Goal: Book appointment/travel/reservation

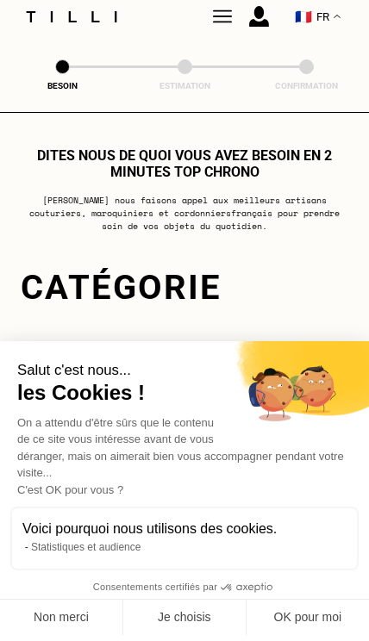
scroll to position [3, 0]
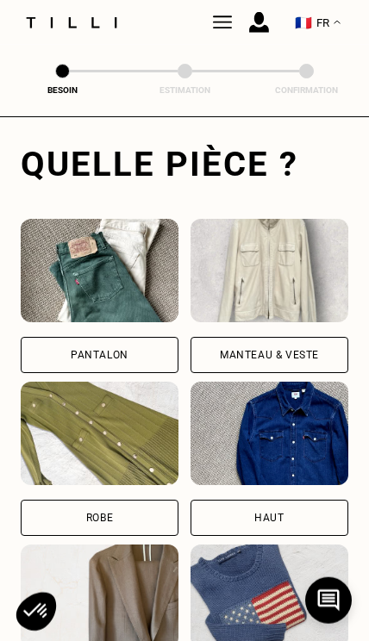
scroll to position [562, 0]
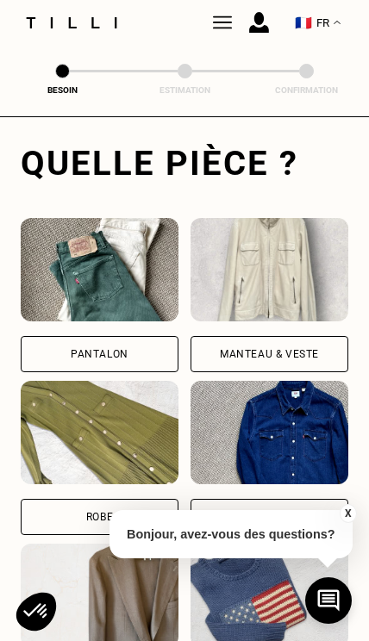
click at [67, 355] on div "Pantalon" at bounding box center [100, 354] width 158 height 36
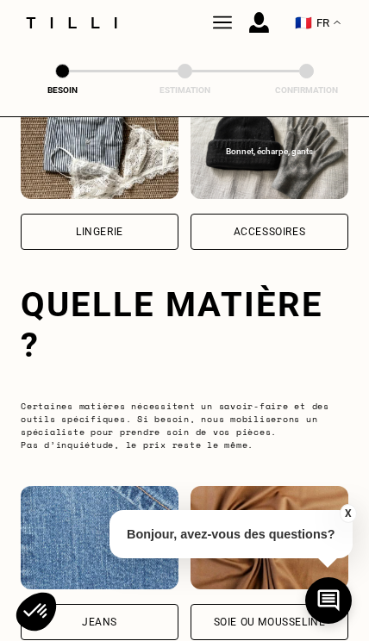
scroll to position [1641, 0]
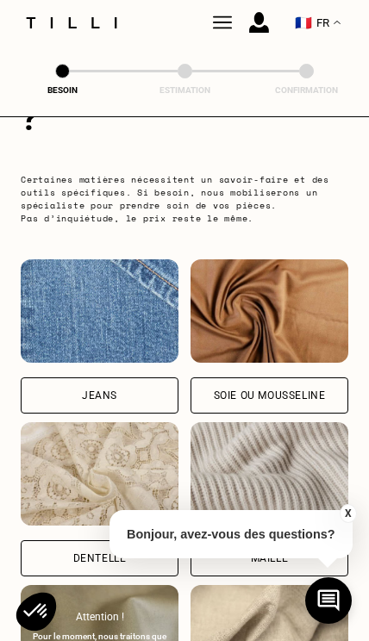
click at [72, 393] on div "Jeans" at bounding box center [100, 396] width 158 height 36
select select "FR"
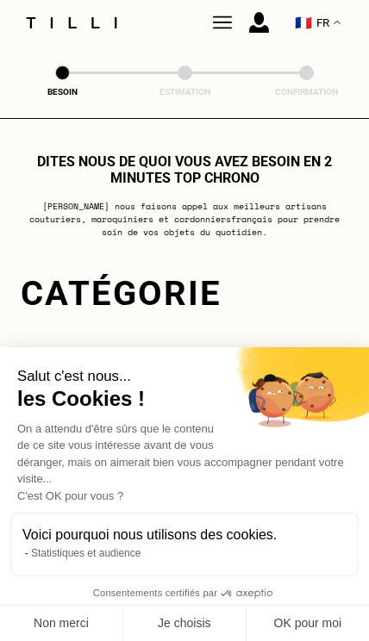
scroll to position [0, 0]
click at [322, 623] on button "OK pour moi" at bounding box center [308, 624] width 122 height 36
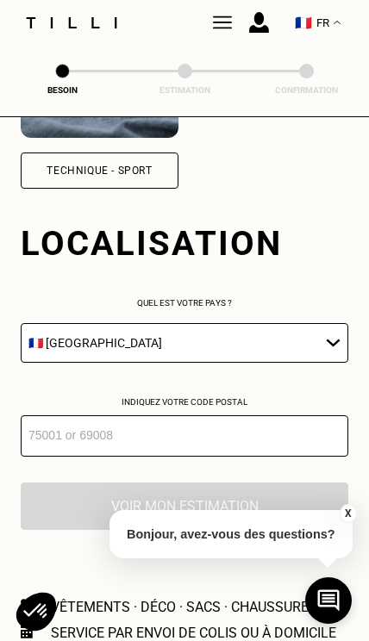
click at [82, 457] on input "number" at bounding box center [185, 436] width 328 height 41
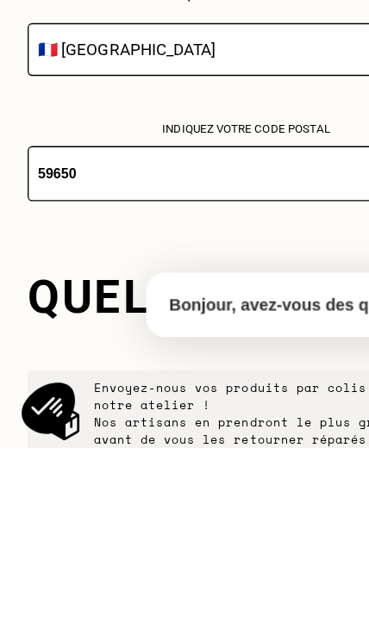
type input "59650"
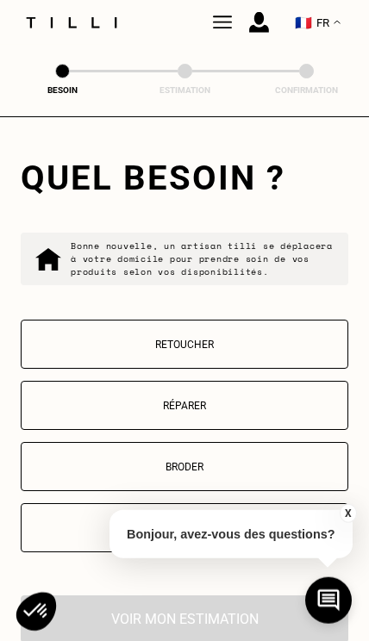
scroll to position [2791, 0]
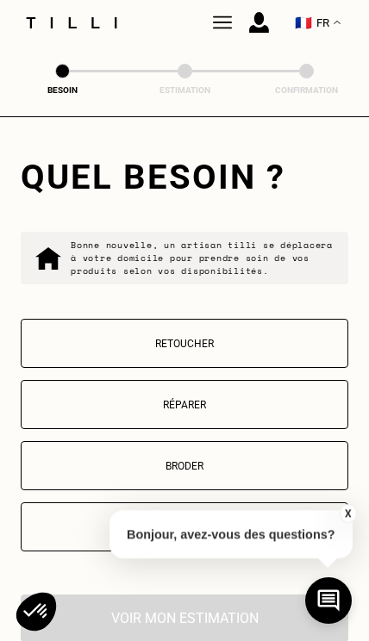
click at [53, 349] on button "Retoucher" at bounding box center [185, 343] width 328 height 49
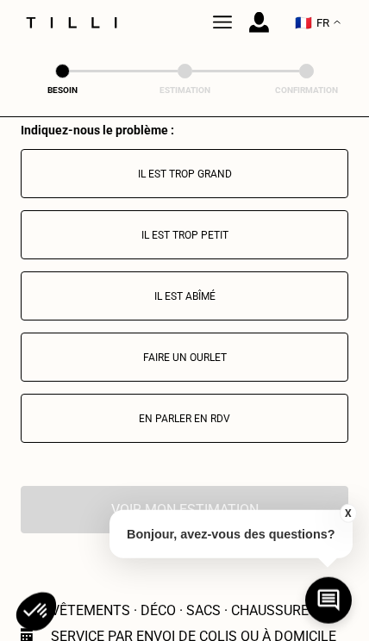
click at [71, 180] on p "Il est trop grand" at bounding box center [184, 174] width 309 height 12
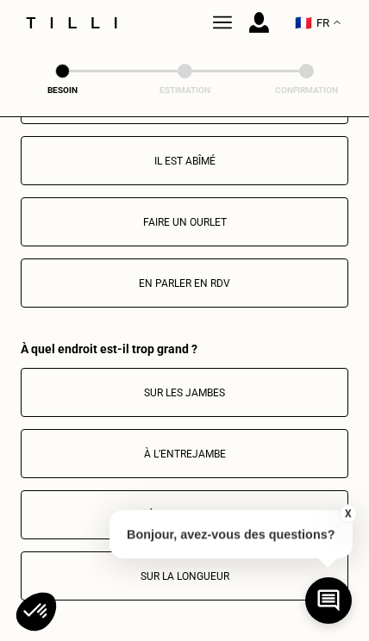
click at [72, 247] on button "Faire un ourlet" at bounding box center [185, 221] width 328 height 49
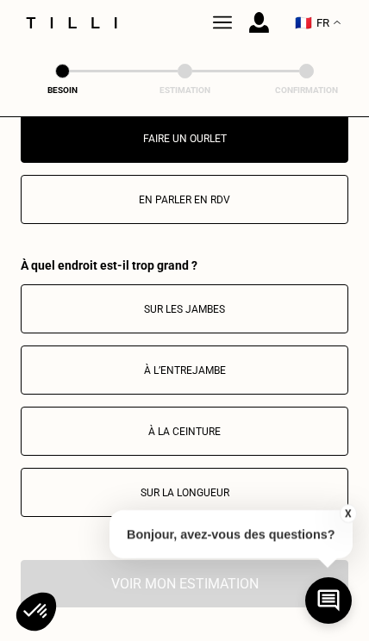
scroll to position [3610, 0]
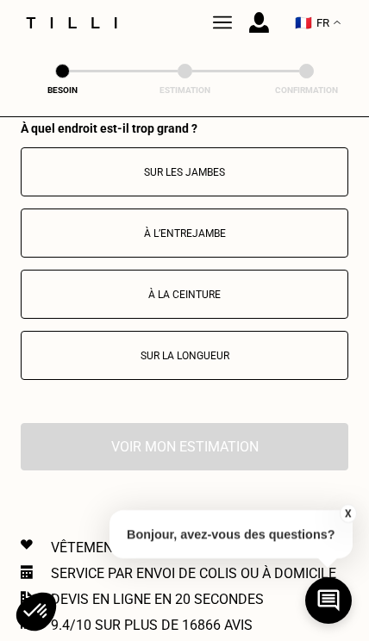
click at [101, 362] on p "Sur la longueur" at bounding box center [184, 356] width 309 height 12
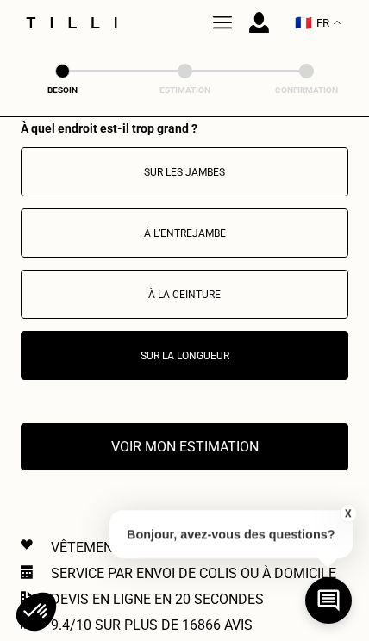
click at [308, 462] on button "Voir mon estimation" at bounding box center [185, 446] width 328 height 47
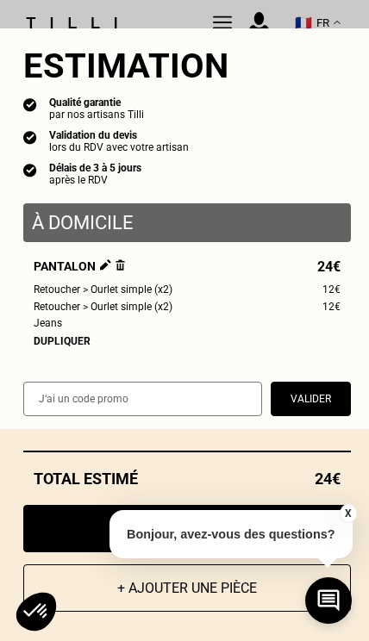
click at [347, 512] on button "X" at bounding box center [347, 513] width 17 height 19
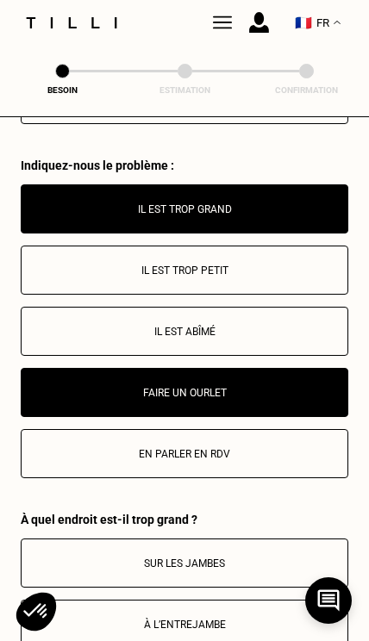
scroll to position [3051, 0]
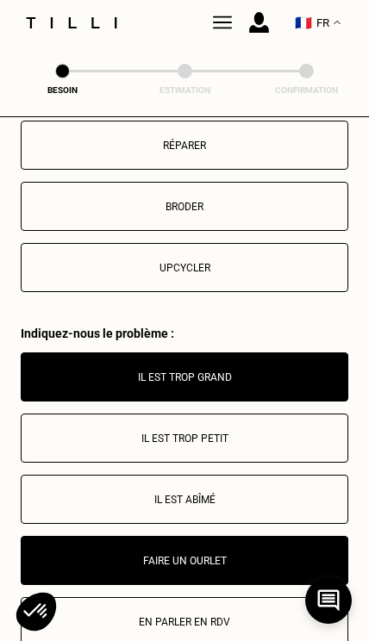
click at [284, 395] on button "Il est trop grand" at bounding box center [185, 377] width 328 height 49
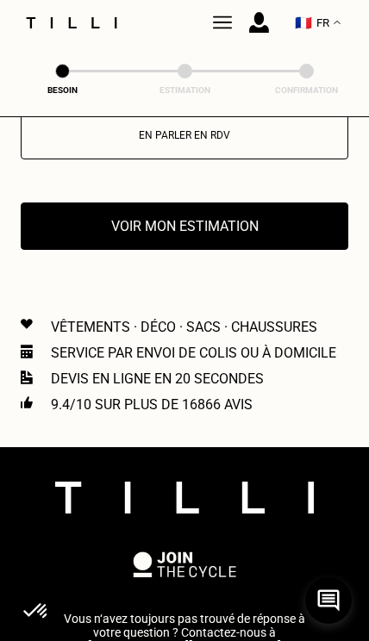
scroll to position [3536, 0]
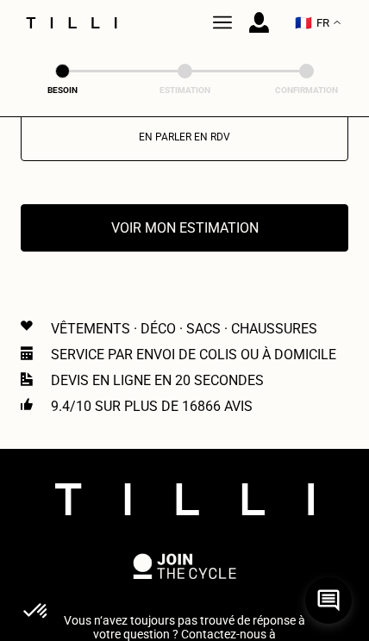
click at [321, 252] on button "Voir mon estimation" at bounding box center [185, 227] width 328 height 47
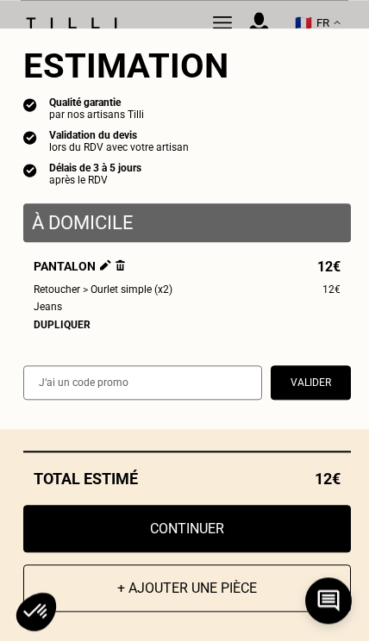
scroll to position [3600, 0]
click at [234, 612] on button "+ Ajouter une pièce" at bounding box center [187, 588] width 328 height 47
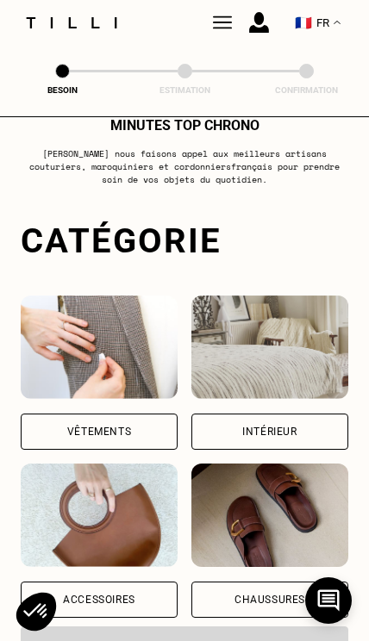
scroll to position [76, 0]
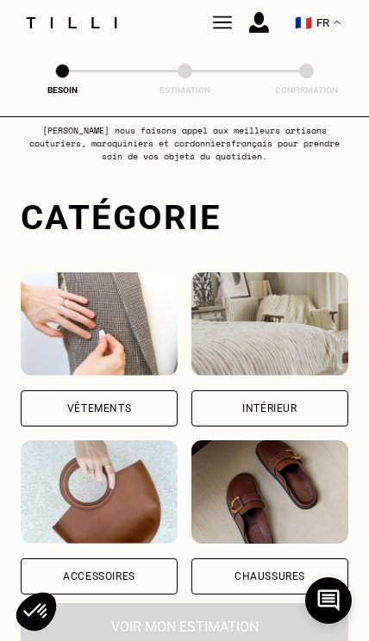
click at [70, 411] on div "Vêtements" at bounding box center [99, 408] width 64 height 10
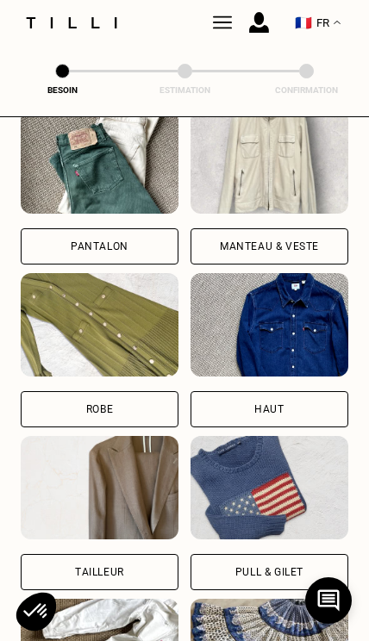
click at [46, 253] on div "Pantalon" at bounding box center [100, 246] width 158 height 36
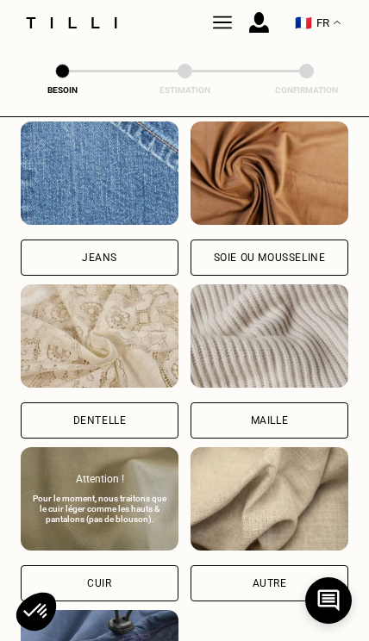
scroll to position [1864, 0]
click at [259, 589] on div "Autre" at bounding box center [270, 583] width 34 height 10
select select "FR"
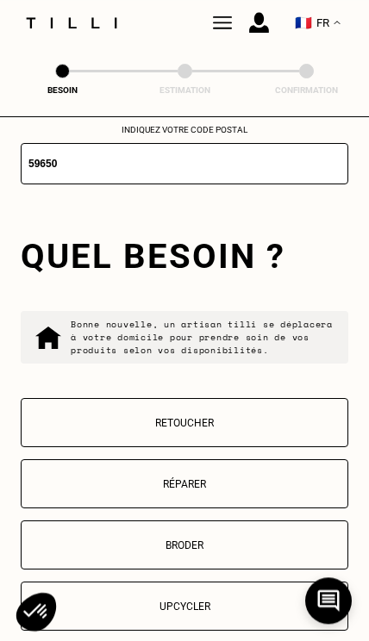
scroll to position [2719, 0]
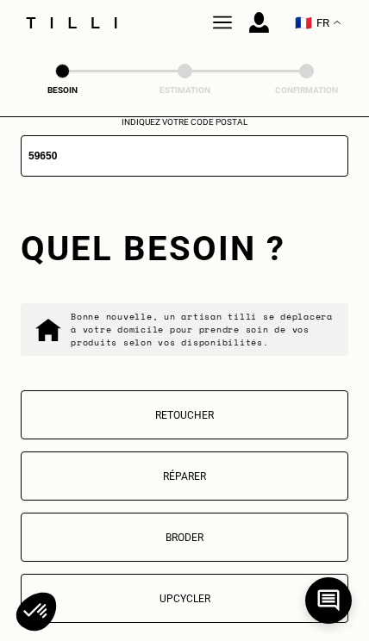
click at [290, 428] on button "Retoucher" at bounding box center [185, 415] width 328 height 49
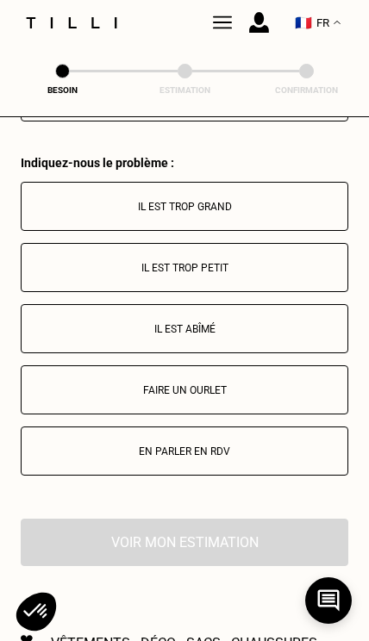
scroll to position [3255, 0]
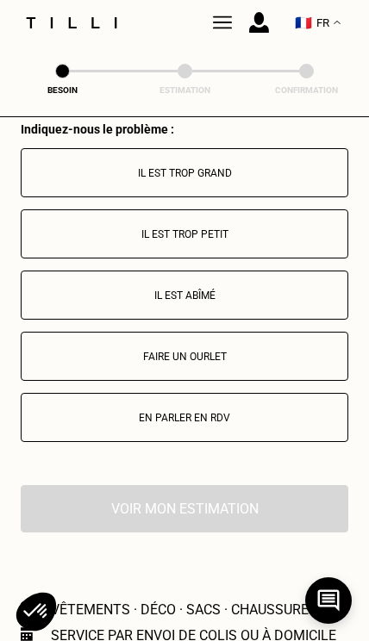
click at [325, 179] on p "Il est trop grand" at bounding box center [184, 173] width 309 height 12
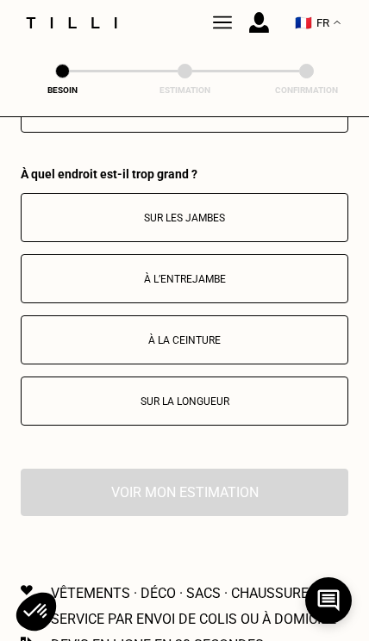
scroll to position [3610, 0]
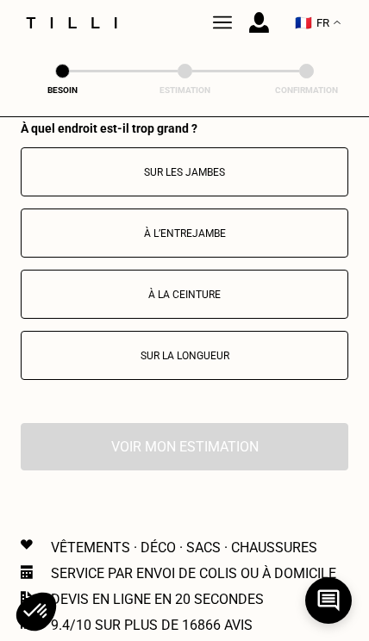
click at [248, 362] on p "Sur la longueur" at bounding box center [184, 356] width 309 height 12
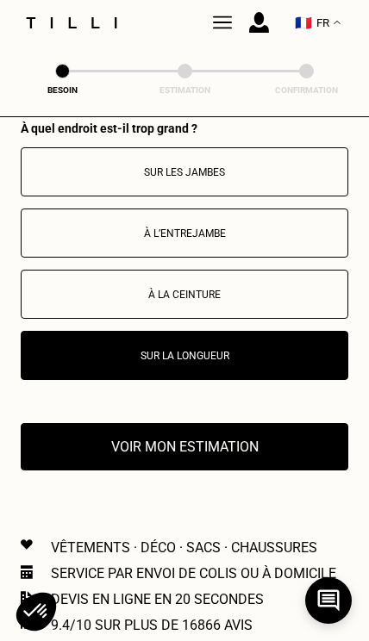
click at [261, 467] on button "Voir mon estimation" at bounding box center [185, 446] width 328 height 47
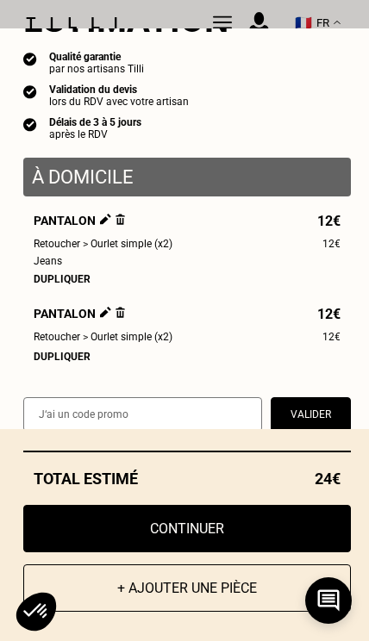
scroll to position [49, 0]
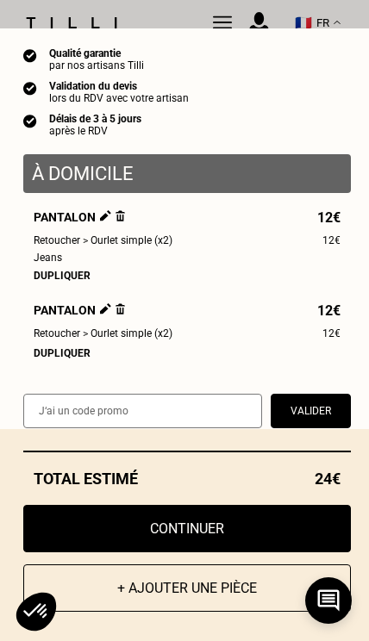
click at [239, 553] on button "Continuer" at bounding box center [187, 528] width 328 height 47
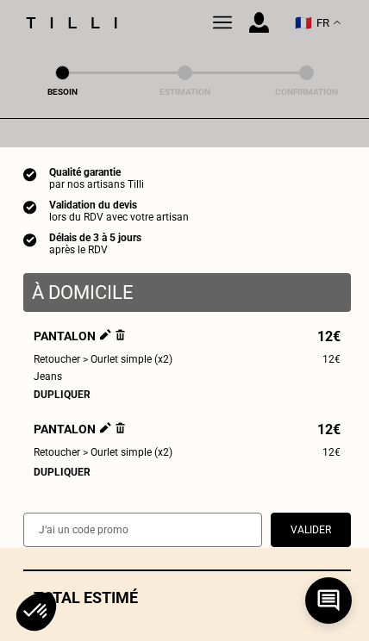
select select "FR"
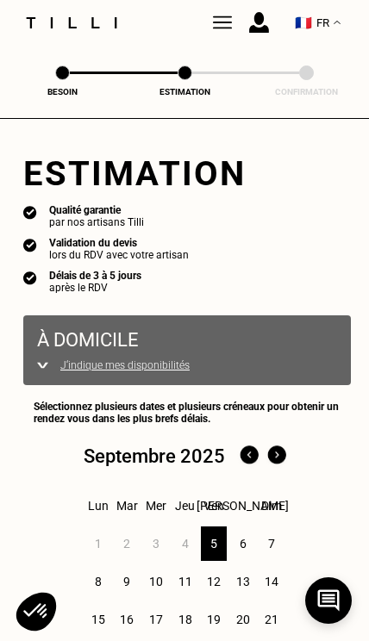
scroll to position [81, 0]
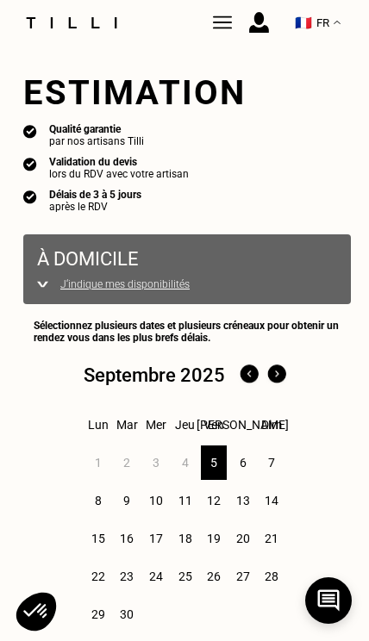
click at [251, 466] on div "6" at bounding box center [242, 463] width 27 height 34
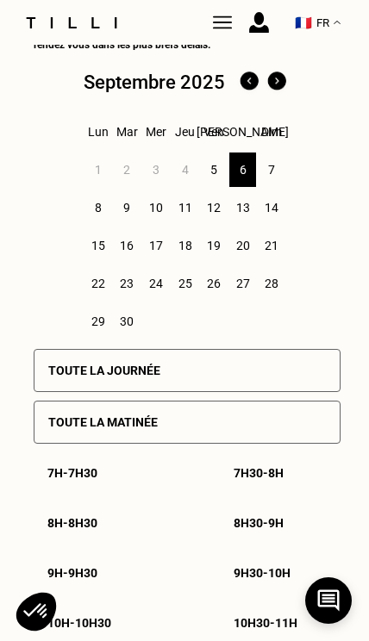
scroll to position [374, 0]
click at [297, 374] on div "Toute la journée" at bounding box center [187, 370] width 307 height 43
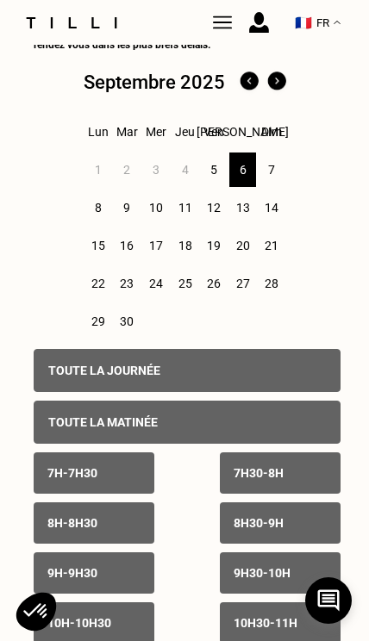
click at [254, 428] on div "Toute la matinée" at bounding box center [187, 422] width 307 height 43
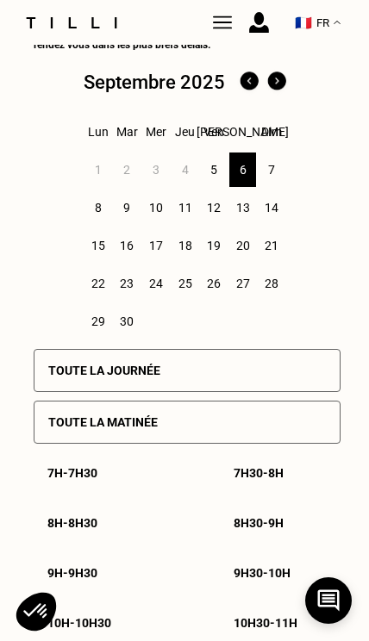
click at [221, 428] on div "Toute la matinée" at bounding box center [187, 422] width 307 height 43
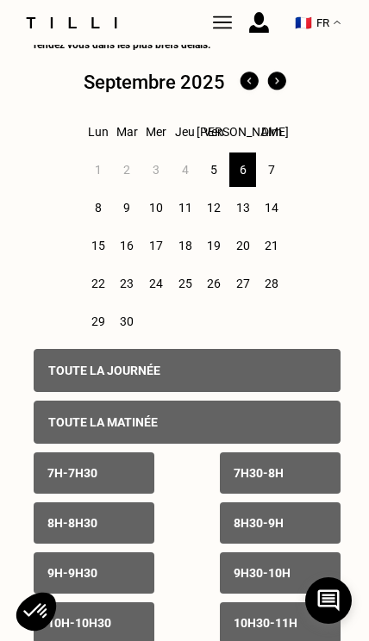
click at [252, 428] on div "Toute la matinée" at bounding box center [187, 422] width 307 height 43
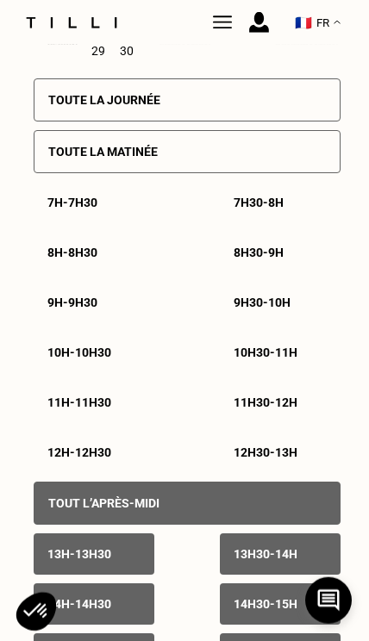
scroll to position [646, 0]
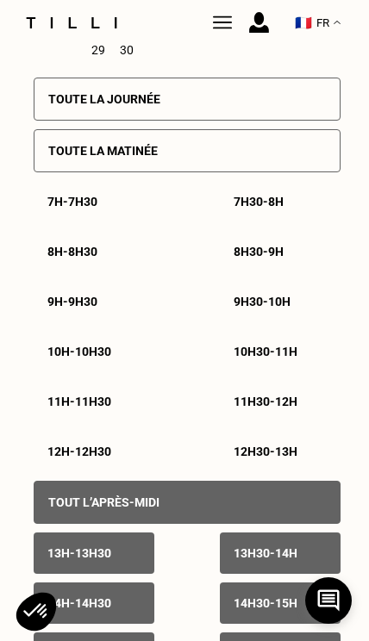
click at [134, 420] on div "11h - 11h30" at bounding box center [94, 401] width 121 height 41
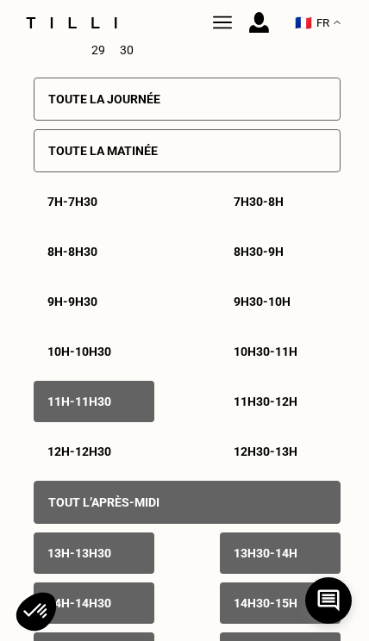
click at [119, 472] on div "12h - 12h30" at bounding box center [94, 451] width 121 height 41
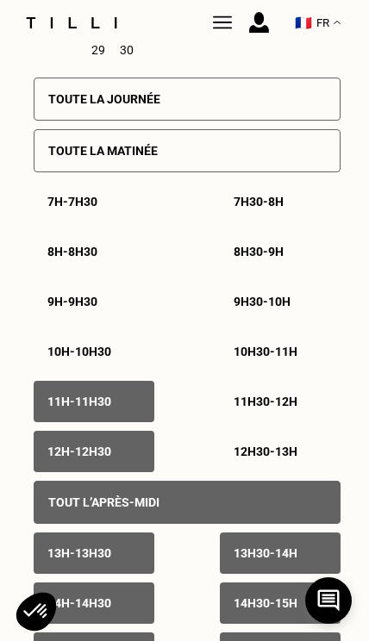
click at [269, 222] on div "7h30 - 8h" at bounding box center [280, 201] width 121 height 41
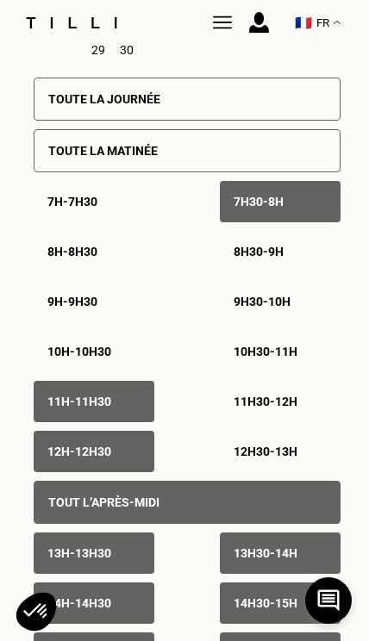
click at [263, 209] on p "7h30 - 8h" at bounding box center [259, 202] width 50 height 14
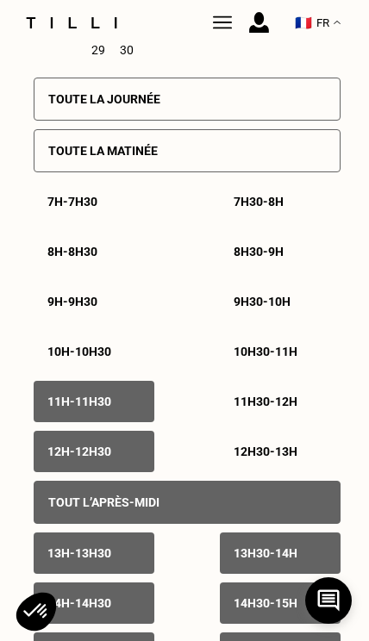
click at [305, 467] on div "12h30 - 13h" at bounding box center [280, 451] width 121 height 41
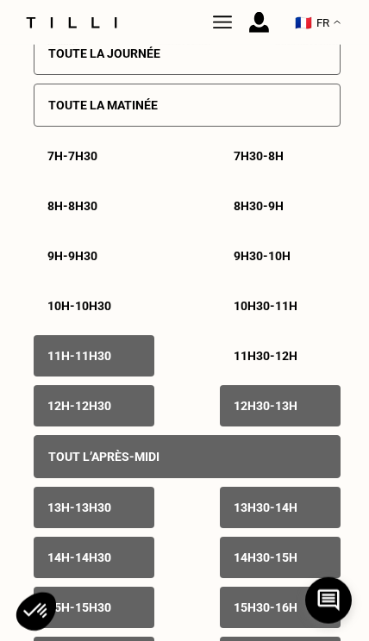
scroll to position [692, 0]
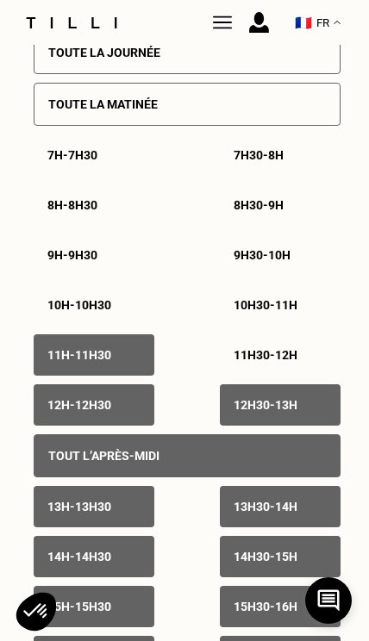
click at [277, 471] on div "Tout l’après-midi" at bounding box center [187, 455] width 307 height 43
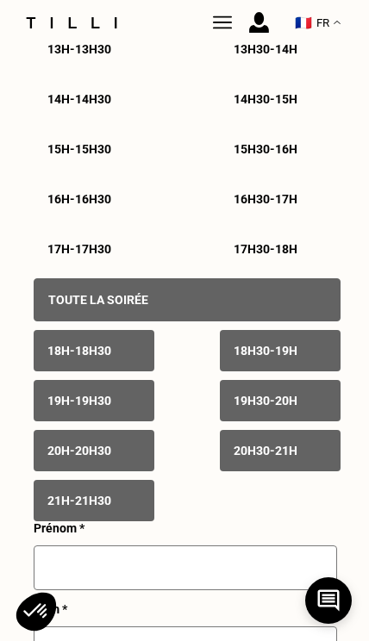
click at [100, 307] on p "Toute la soirée" at bounding box center [98, 300] width 100 height 14
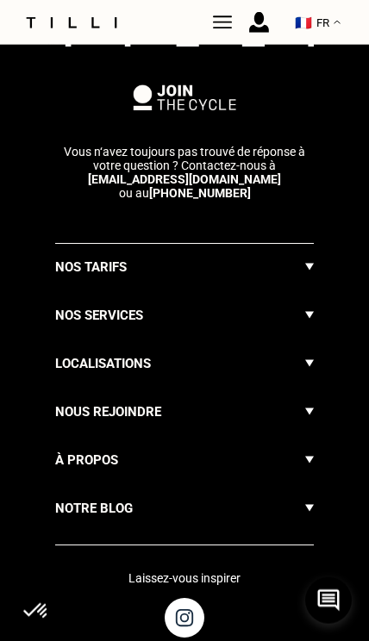
scroll to position [3411, 0]
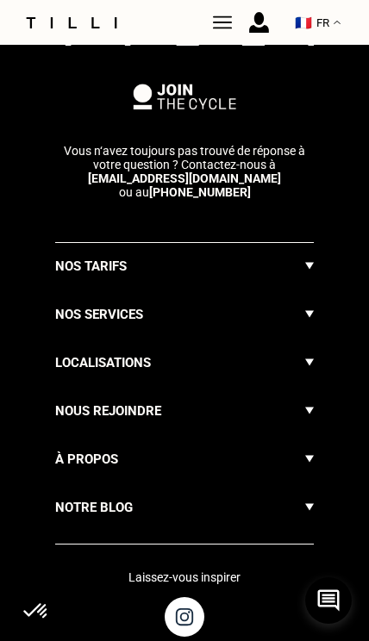
click at [228, 531] on div "Notre blog" at bounding box center [184, 514] width 259 height 34
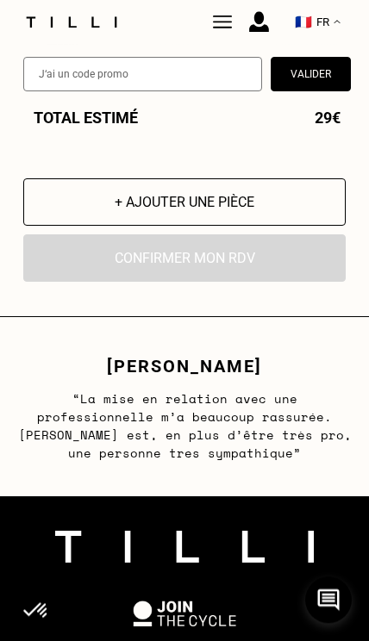
scroll to position [2893, 0]
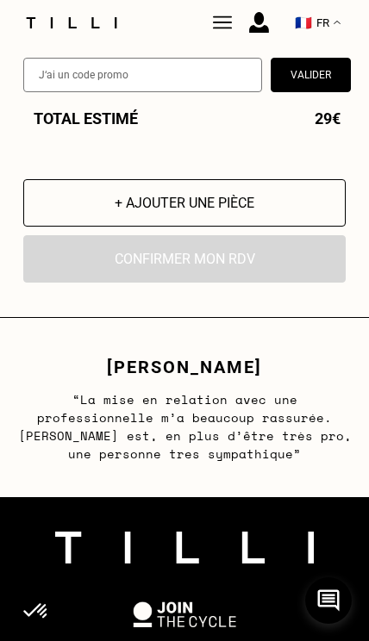
click at [65, 25] on img at bounding box center [71, 22] width 103 height 11
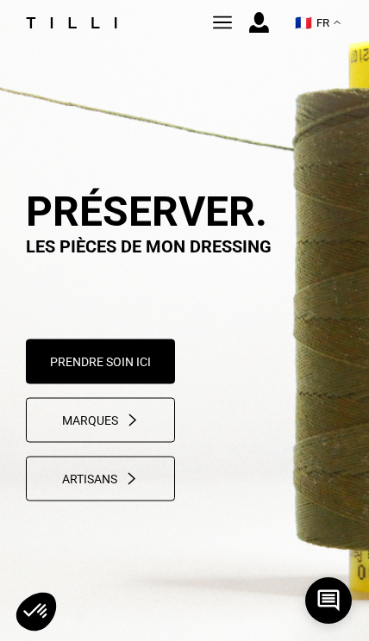
select select "FR"
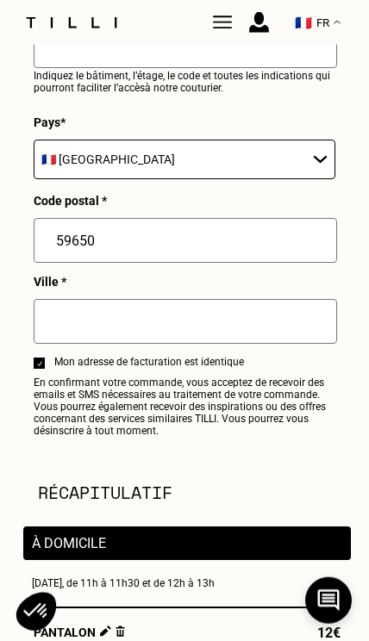
scroll to position [2095, 0]
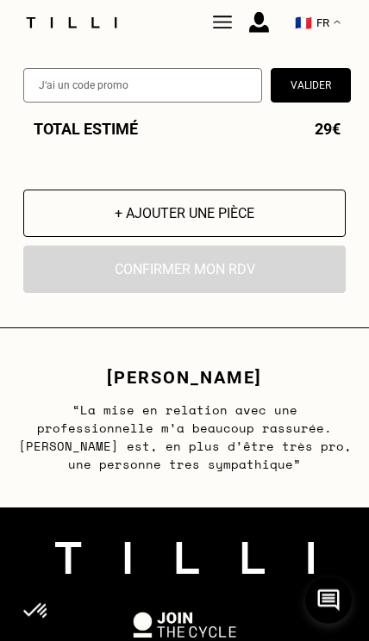
click at [61, 103] on input "text" at bounding box center [142, 85] width 239 height 34
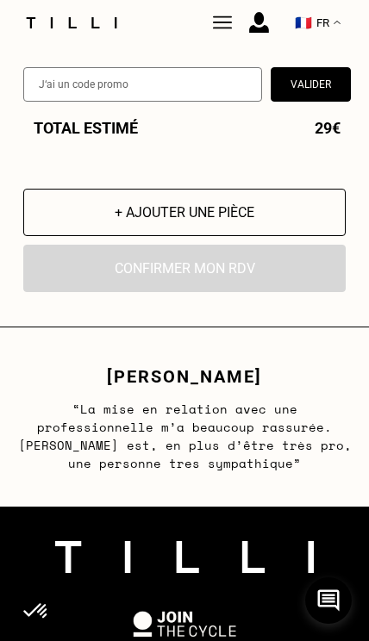
scroll to position [2861, 0]
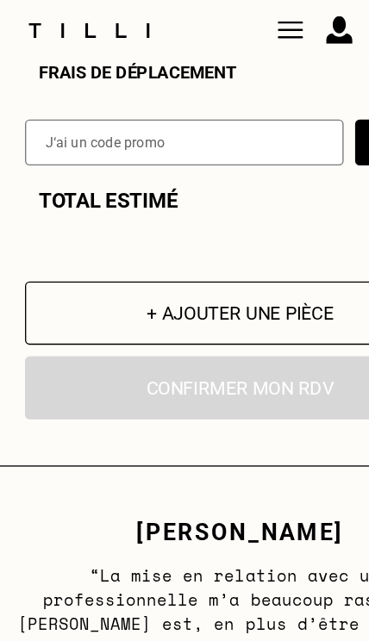
click at [48, 124] on input "text" at bounding box center [142, 107] width 239 height 34
paste input "TILLIpTX5nwM"
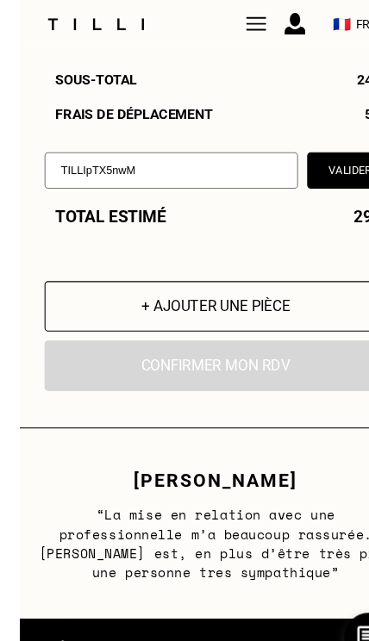
scroll to position [2806, 0]
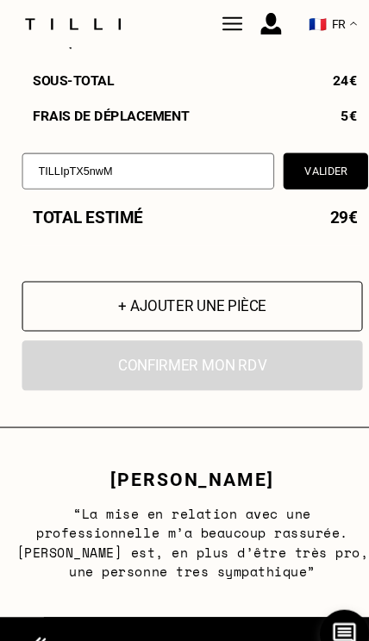
type input "TILLIpTX5nwM"
click at [309, 179] on button "Valider" at bounding box center [311, 162] width 80 height 34
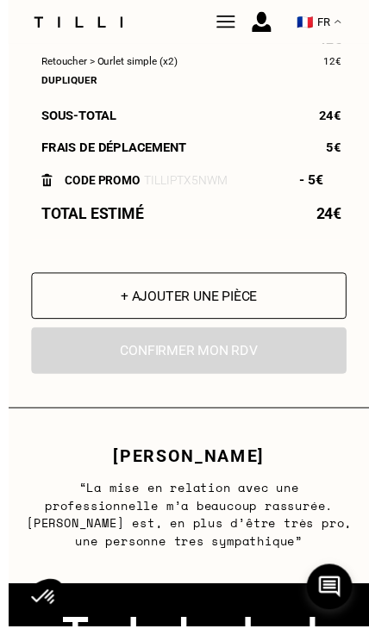
scroll to position [2802, 0]
